Goal: Task Accomplishment & Management: Complete application form

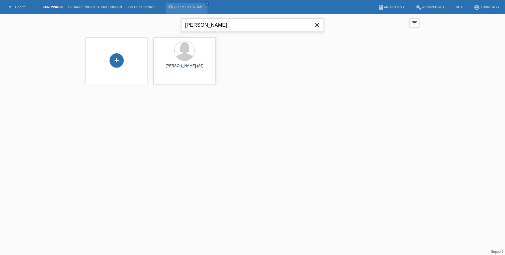
click at [255, 29] on input "bossio" at bounding box center [253, 24] width 142 height 13
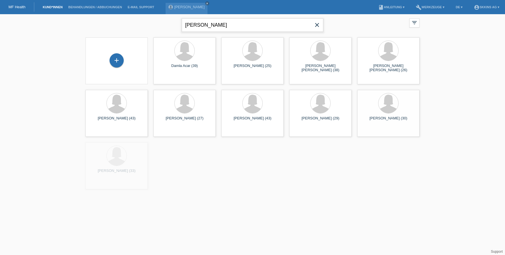
type input "andres"
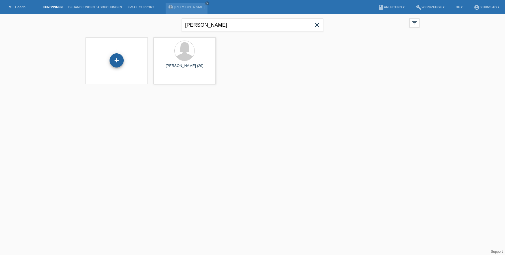
click at [118, 61] on div "+" at bounding box center [117, 60] width 14 height 10
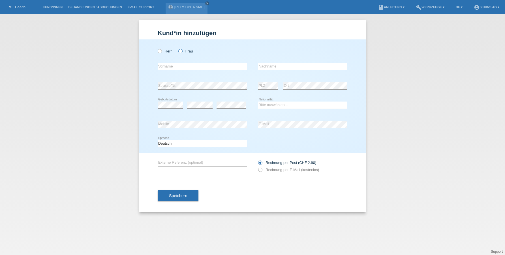
click at [178, 48] on icon at bounding box center [178, 48] width 0 height 0
click at [180, 52] on input "Frau" at bounding box center [180, 51] width 4 height 4
radio input "true"
type input "Tamara"
type input "Andres"
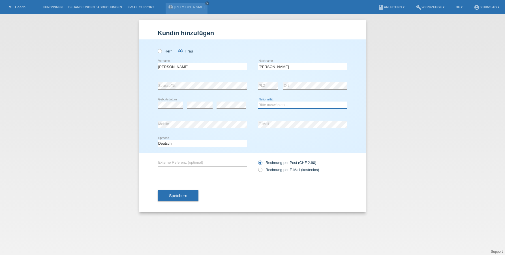
select select "CH"
click at [260, 172] on input "Rechnung per E-Mail (kostenlos)" at bounding box center [260, 170] width 4 height 7
radio input "true"
click at [184, 197] on span "Speichern" at bounding box center [178, 195] width 18 height 5
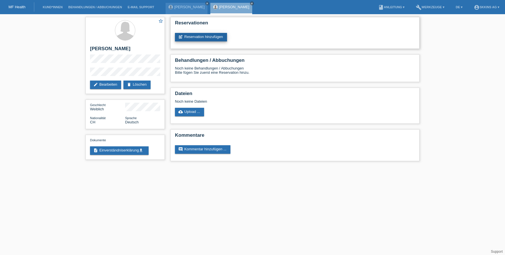
click at [208, 37] on link "post_add Reservation hinzufügen" at bounding box center [201, 37] width 52 height 8
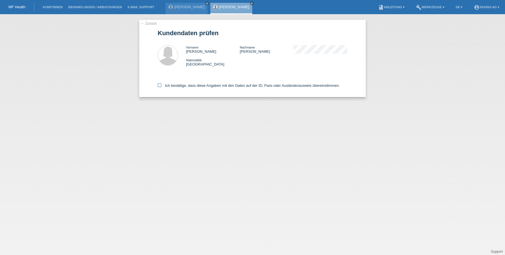
click at [161, 85] on icon at bounding box center [160, 85] width 4 height 4
click at [161, 85] on input "Ich bestätige, dass diese Angaben mit den Daten auf der ID, Pass oder Ausländer…" at bounding box center [160, 85] width 4 height 4
checkbox input "true"
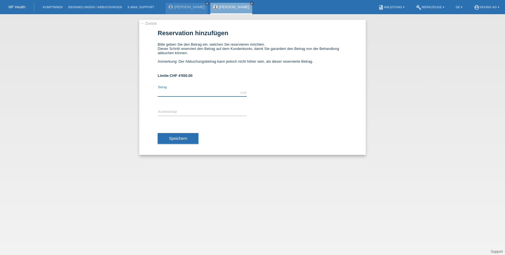
click at [165, 92] on input "text" at bounding box center [202, 92] width 89 height 7
type input "4650.00"
click at [163, 107] on div "error Kommentar" at bounding box center [202, 111] width 89 height 19
click at [163, 119] on div "error Kommentar" at bounding box center [202, 111] width 89 height 19
click at [163, 113] on input "text" at bounding box center [202, 111] width 89 height 7
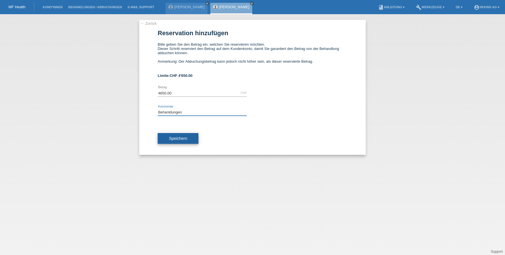
type input "Behanldungen"
click at [167, 142] on button "Speichern" at bounding box center [178, 138] width 41 height 11
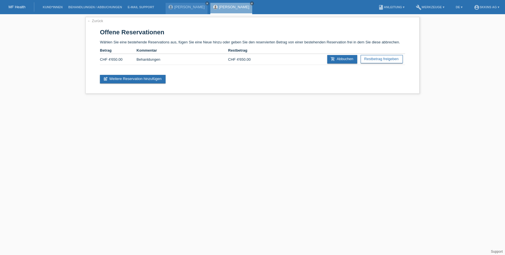
click at [219, 7] on link "Tamara Andres" at bounding box center [234, 7] width 30 height 4
